Goal: Task Accomplishment & Management: Use online tool/utility

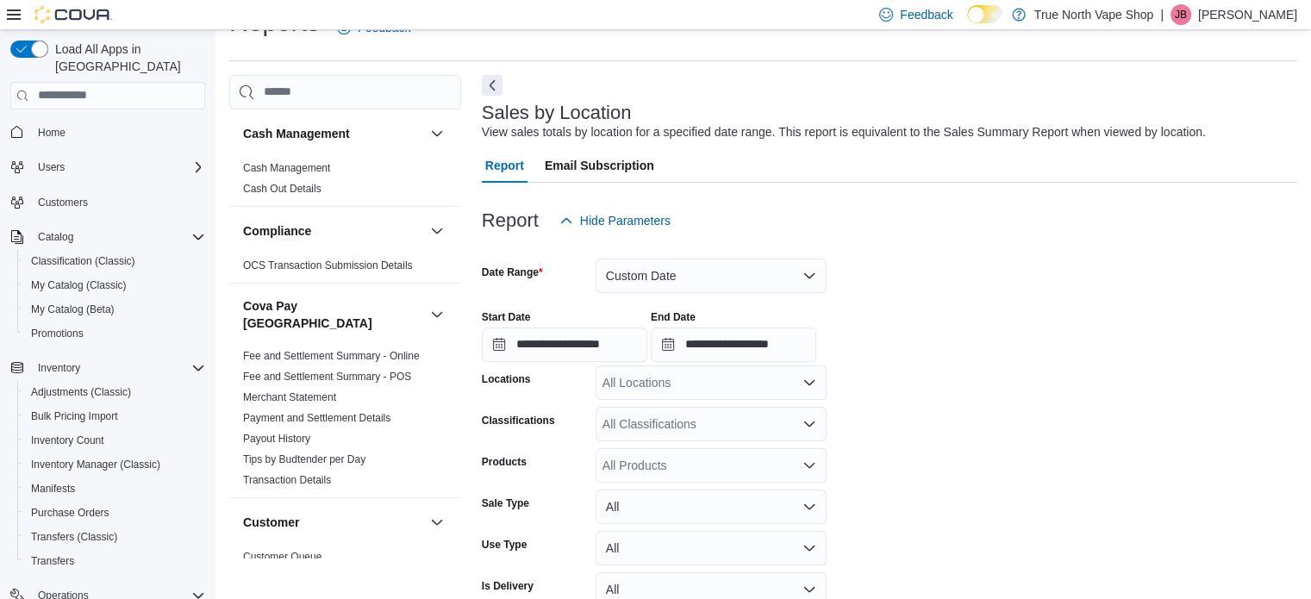
scroll to position [40, 0]
click at [792, 272] on button "Custom Date" at bounding box center [710, 275] width 231 height 34
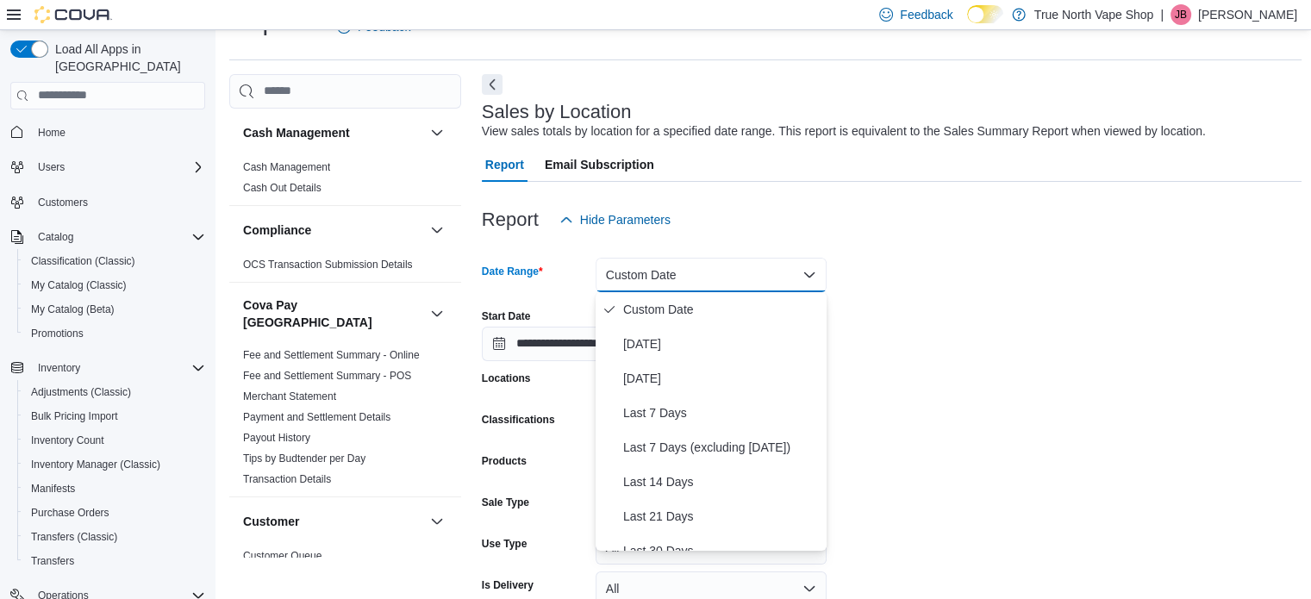
click at [955, 261] on form "**********" at bounding box center [892, 445] width 820 height 417
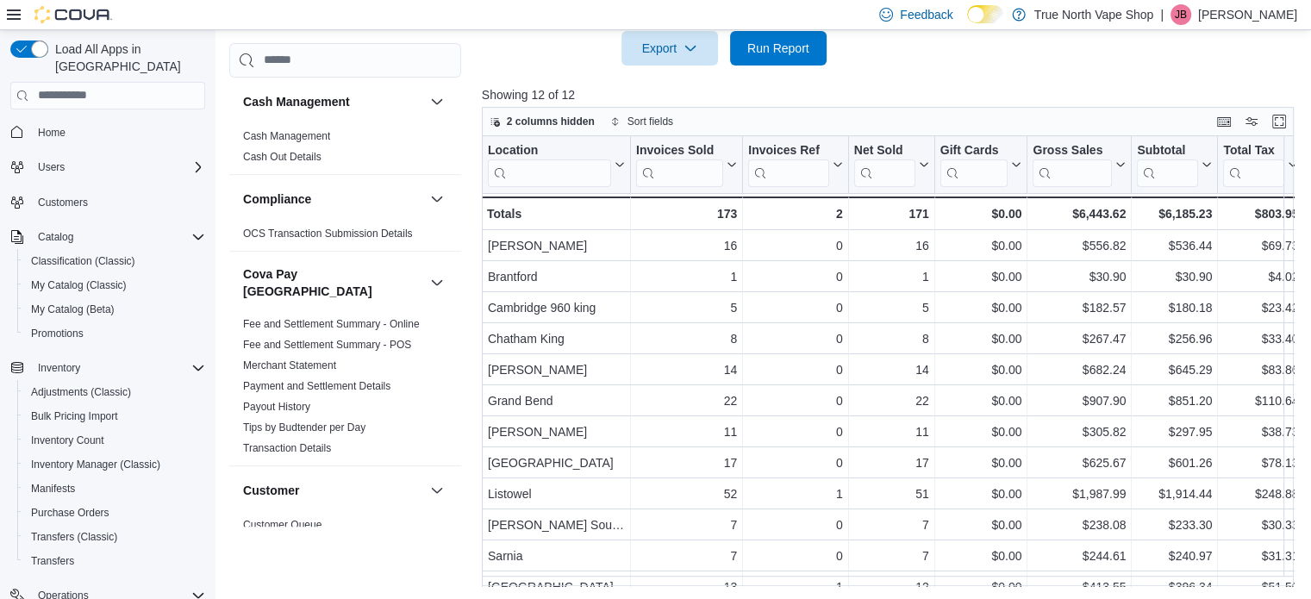
scroll to position [0, 0]
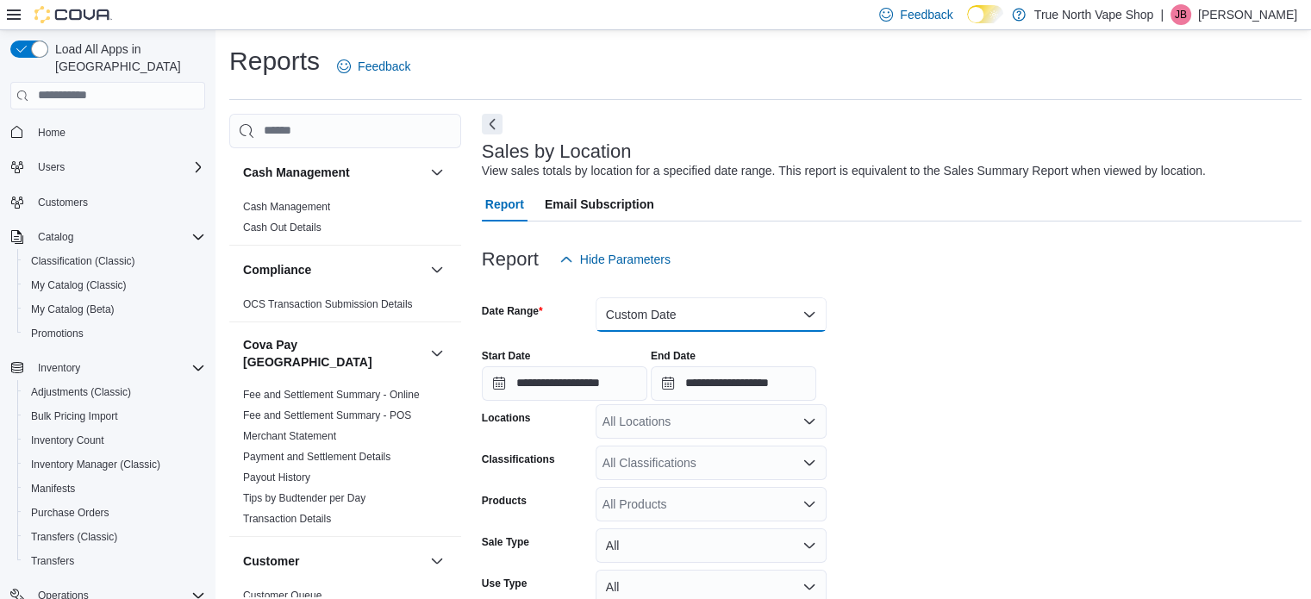
drag, startPoint x: 807, startPoint y: 309, endPoint x: 786, endPoint y: 322, distance: 24.4
click at [806, 309] on button "Custom Date" at bounding box center [710, 314] width 231 height 34
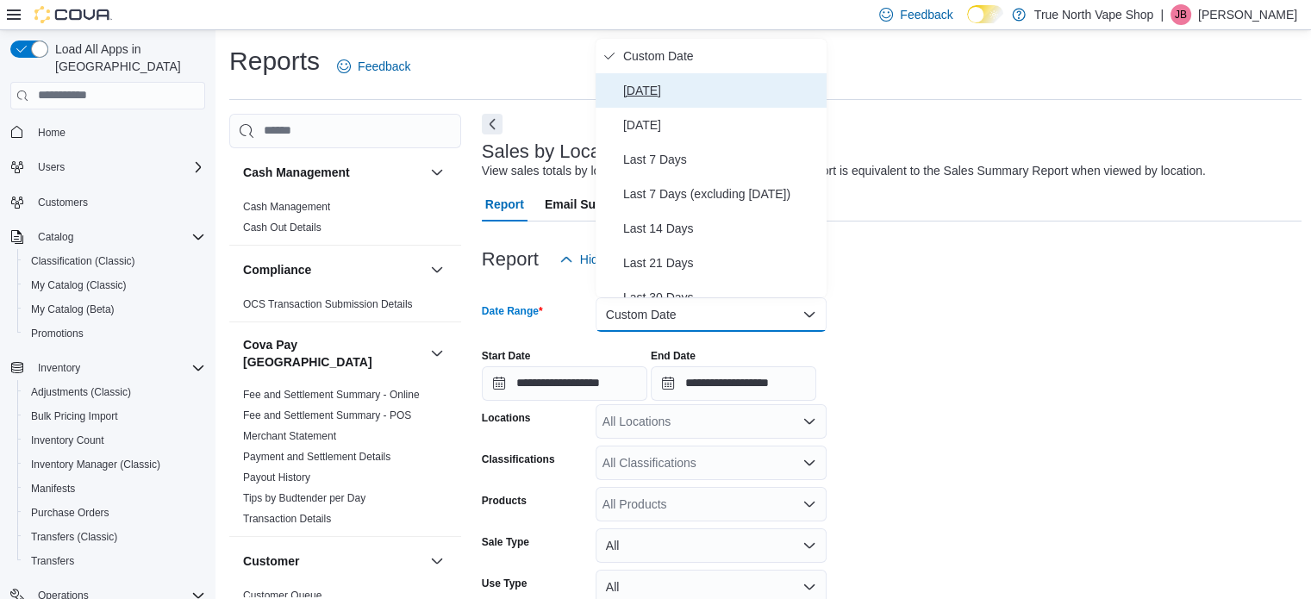
click at [641, 89] on span "Today" at bounding box center [721, 90] width 196 height 21
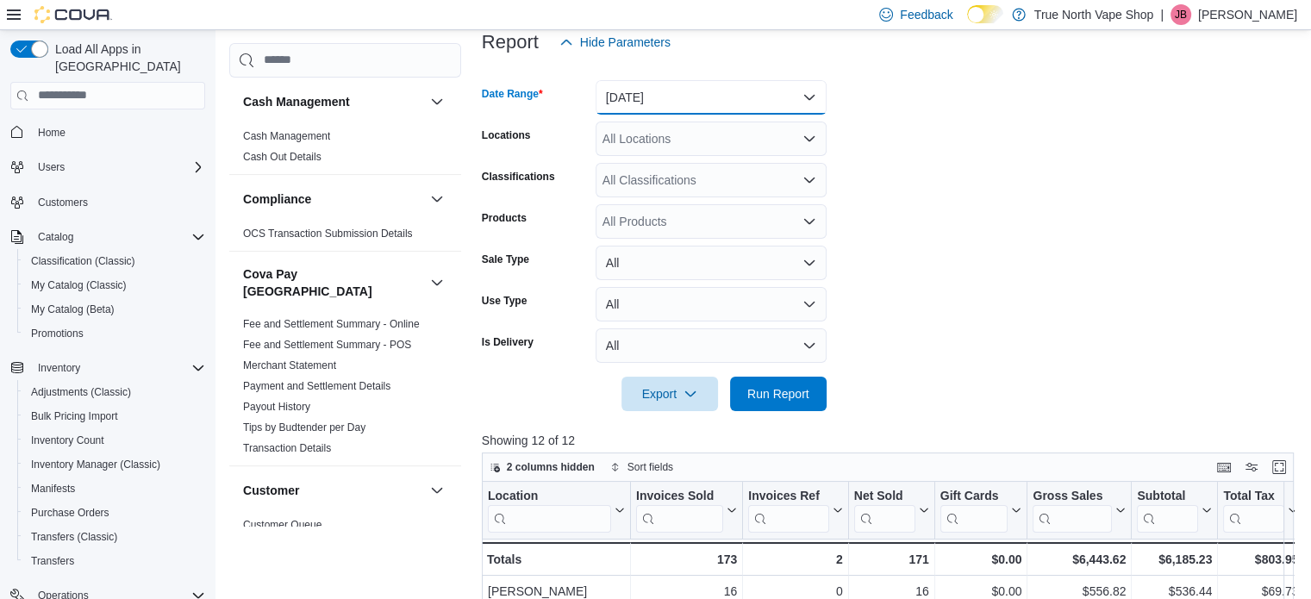
scroll to position [259, 0]
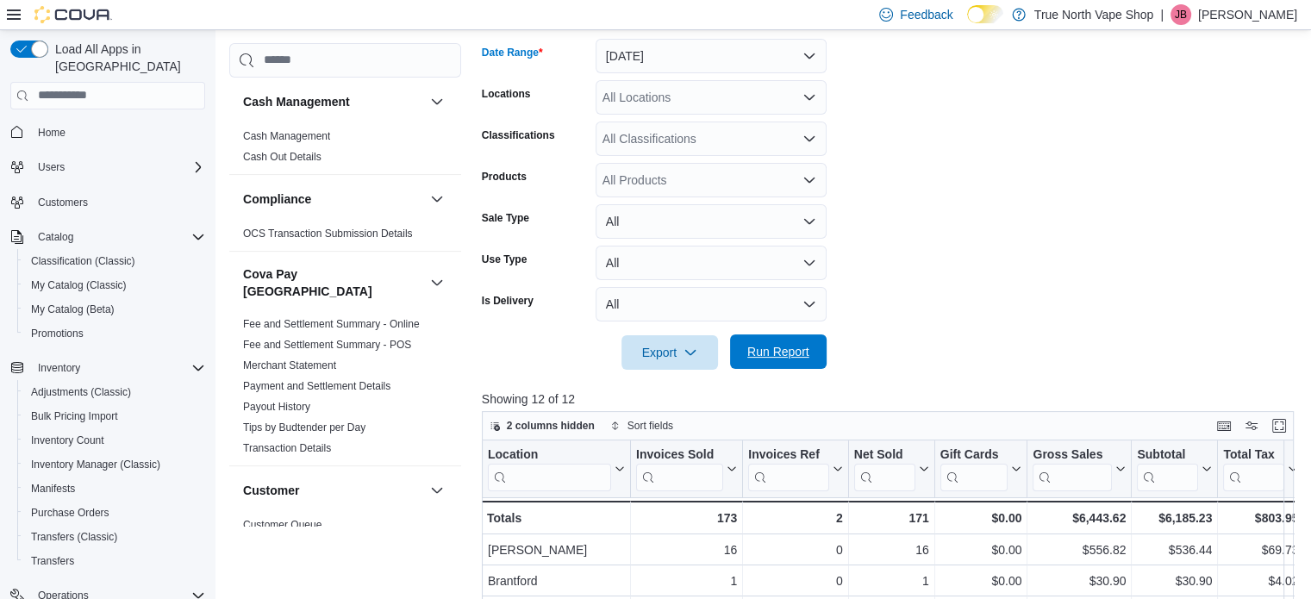
click at [797, 347] on span "Run Report" at bounding box center [778, 351] width 62 height 17
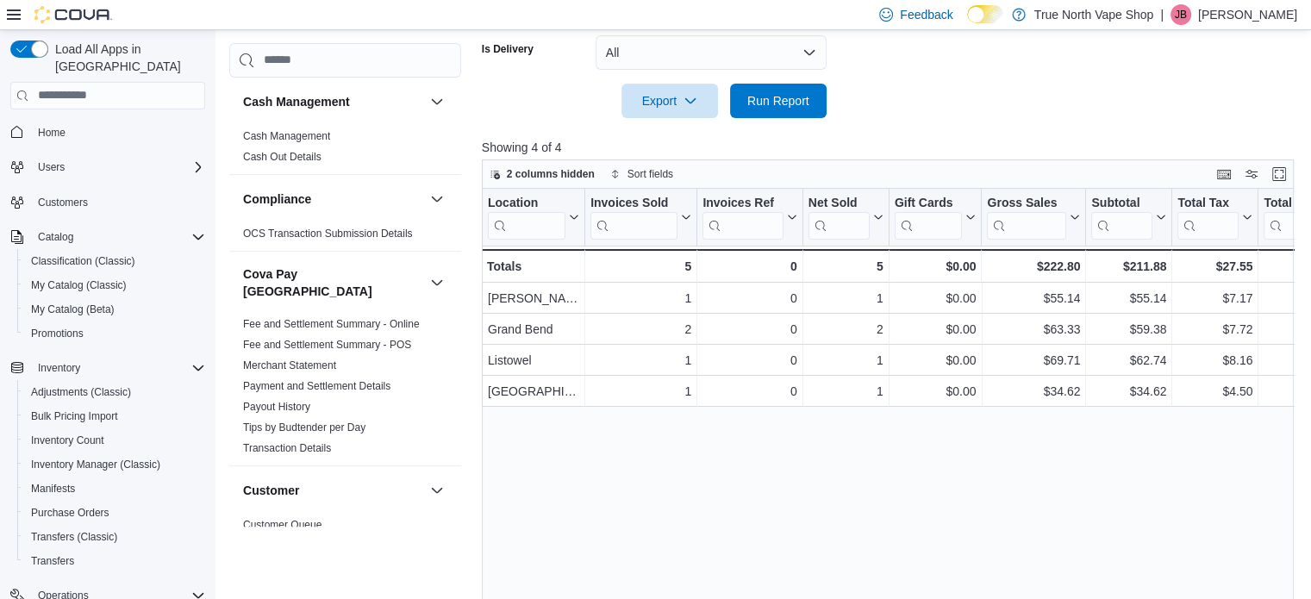
scroll to position [517, 0]
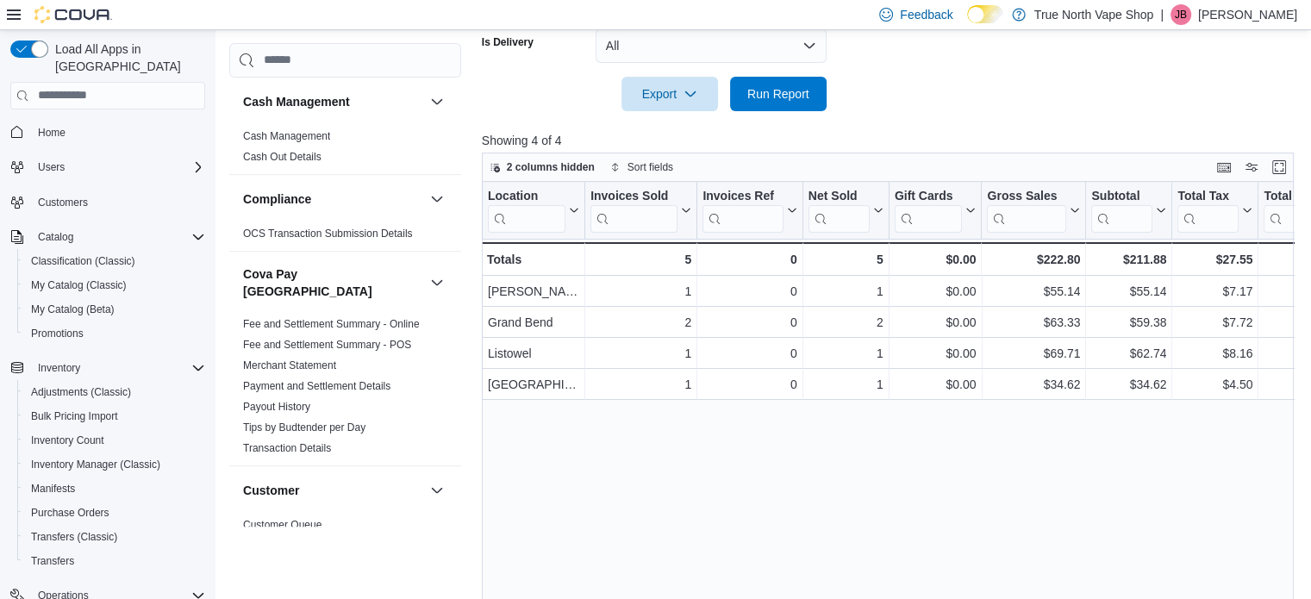
click at [1251, 14] on p "[PERSON_NAME]" at bounding box center [1247, 14] width 99 height 21
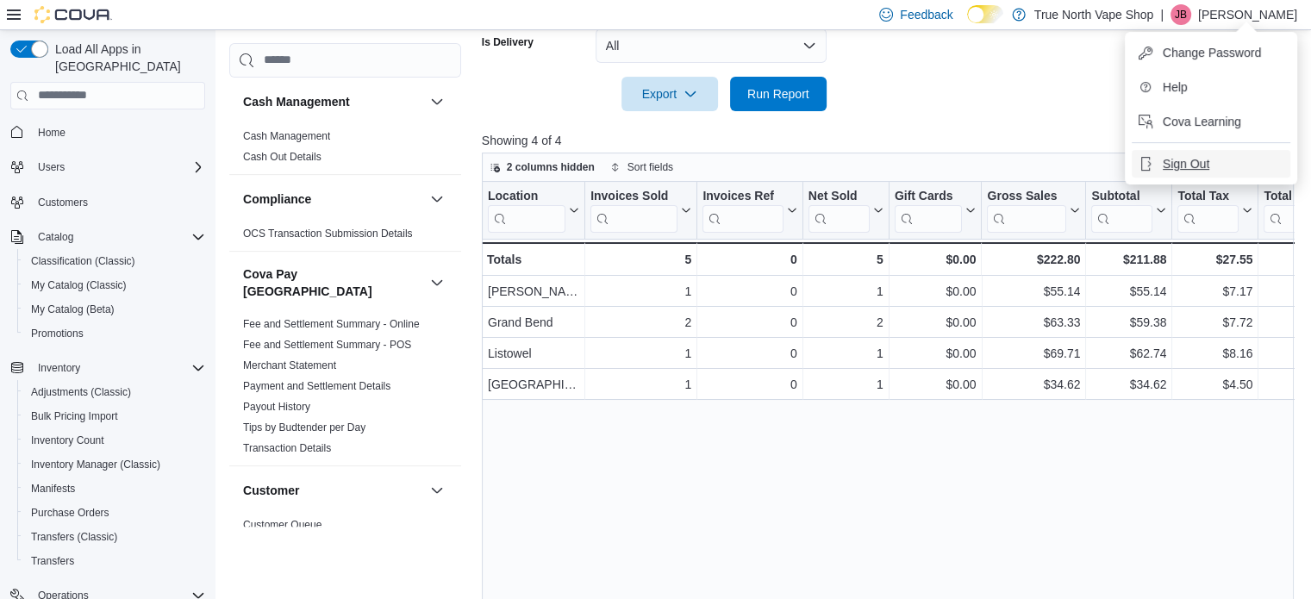
click at [1196, 163] on span "Sign Out" at bounding box center [1185, 163] width 47 height 17
